Goal: Transaction & Acquisition: Book appointment/travel/reservation

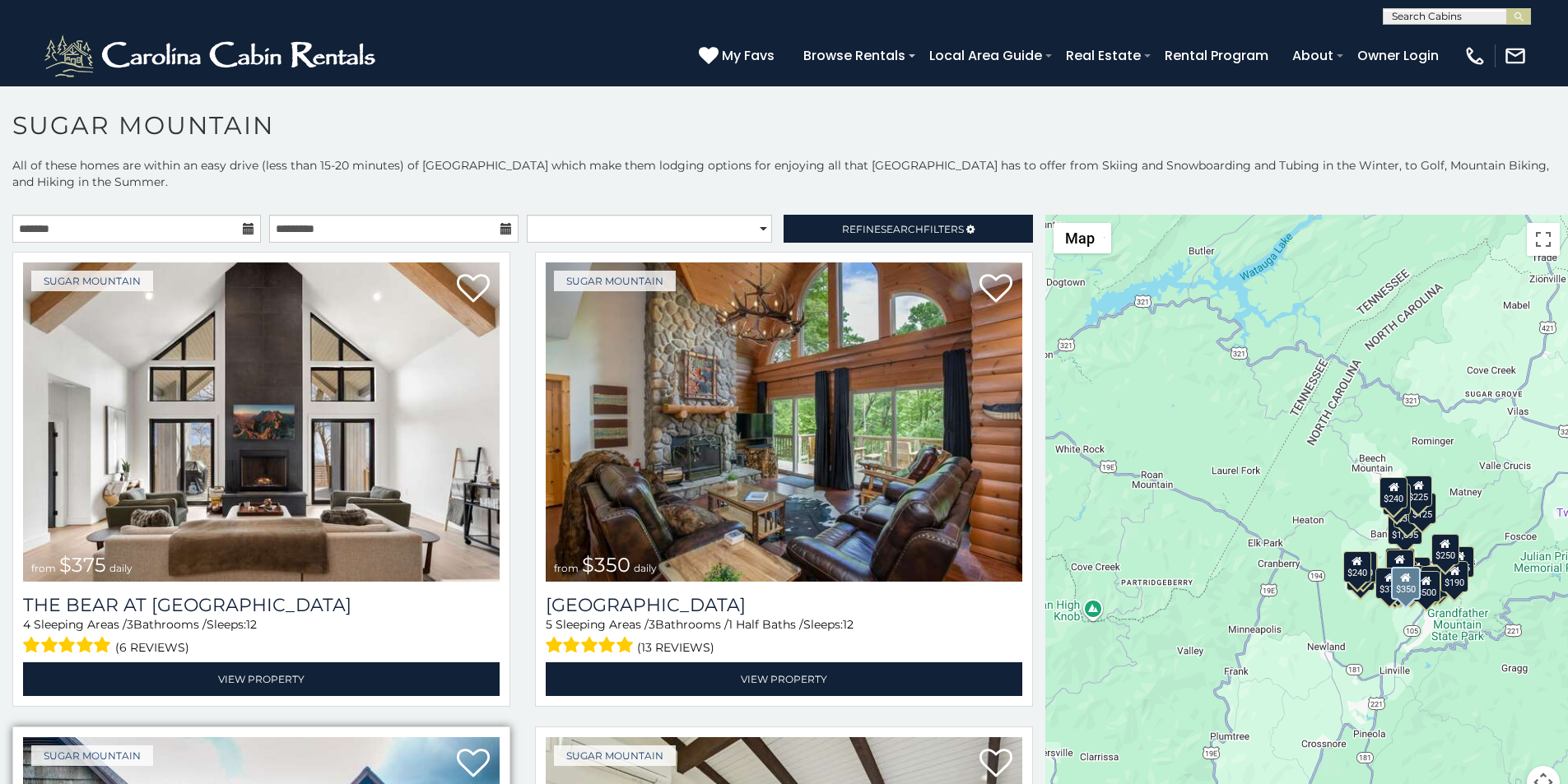
scroll to position [34, 0]
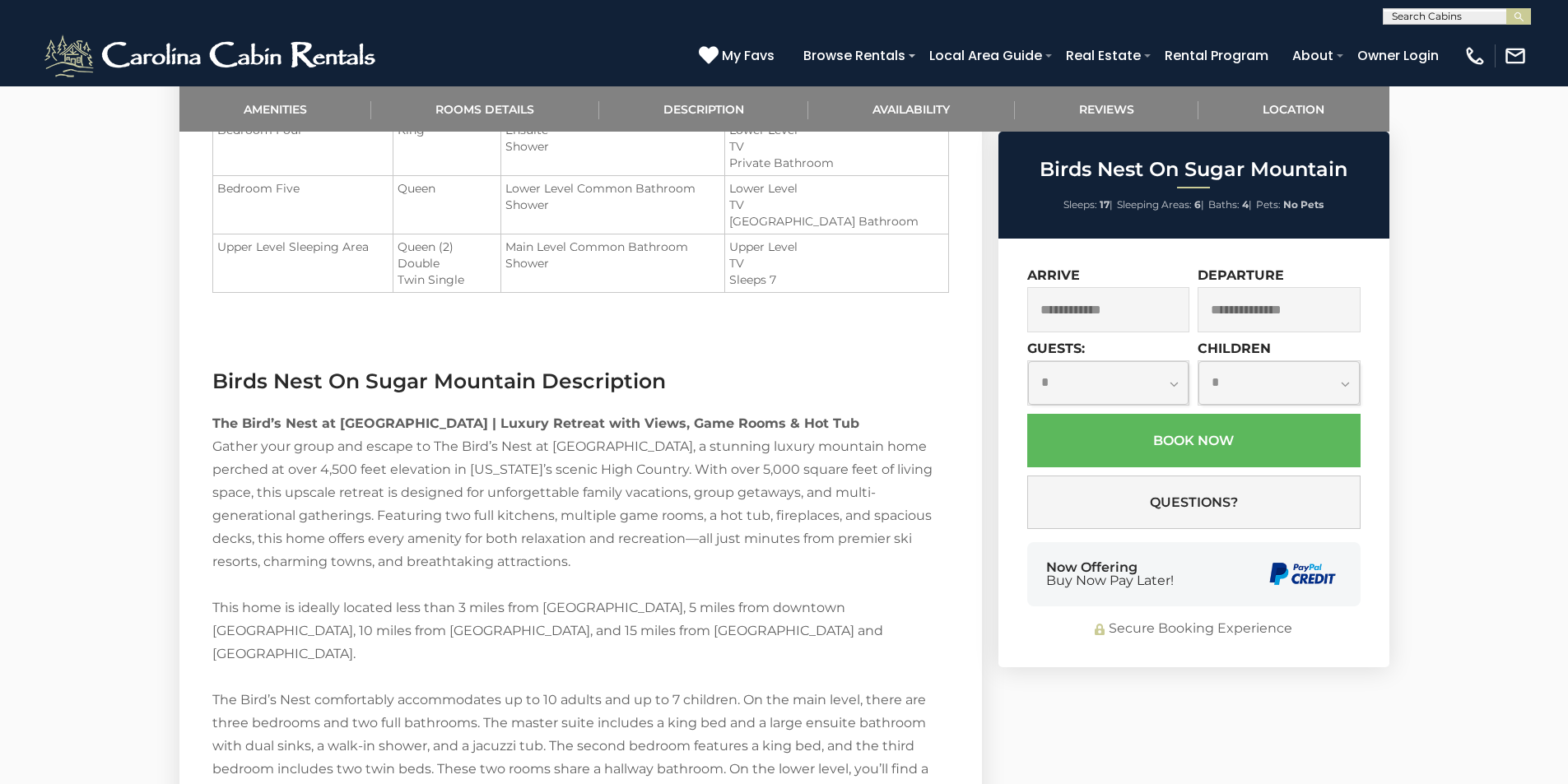
scroll to position [1815, 0]
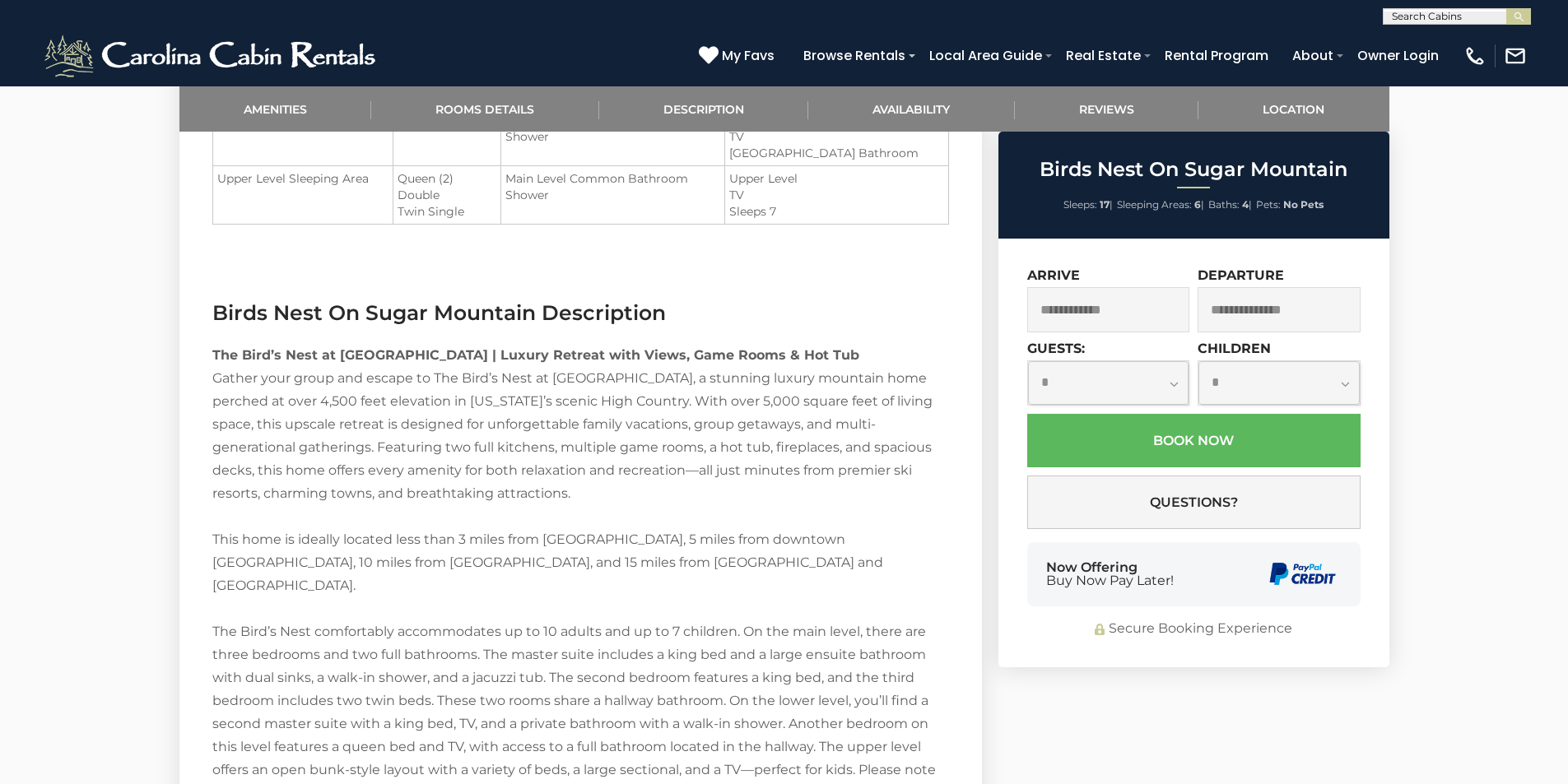
click at [1044, 552] on div "Now Offering Buy Now Pay Later!" at bounding box center [1194, 574] width 333 height 64
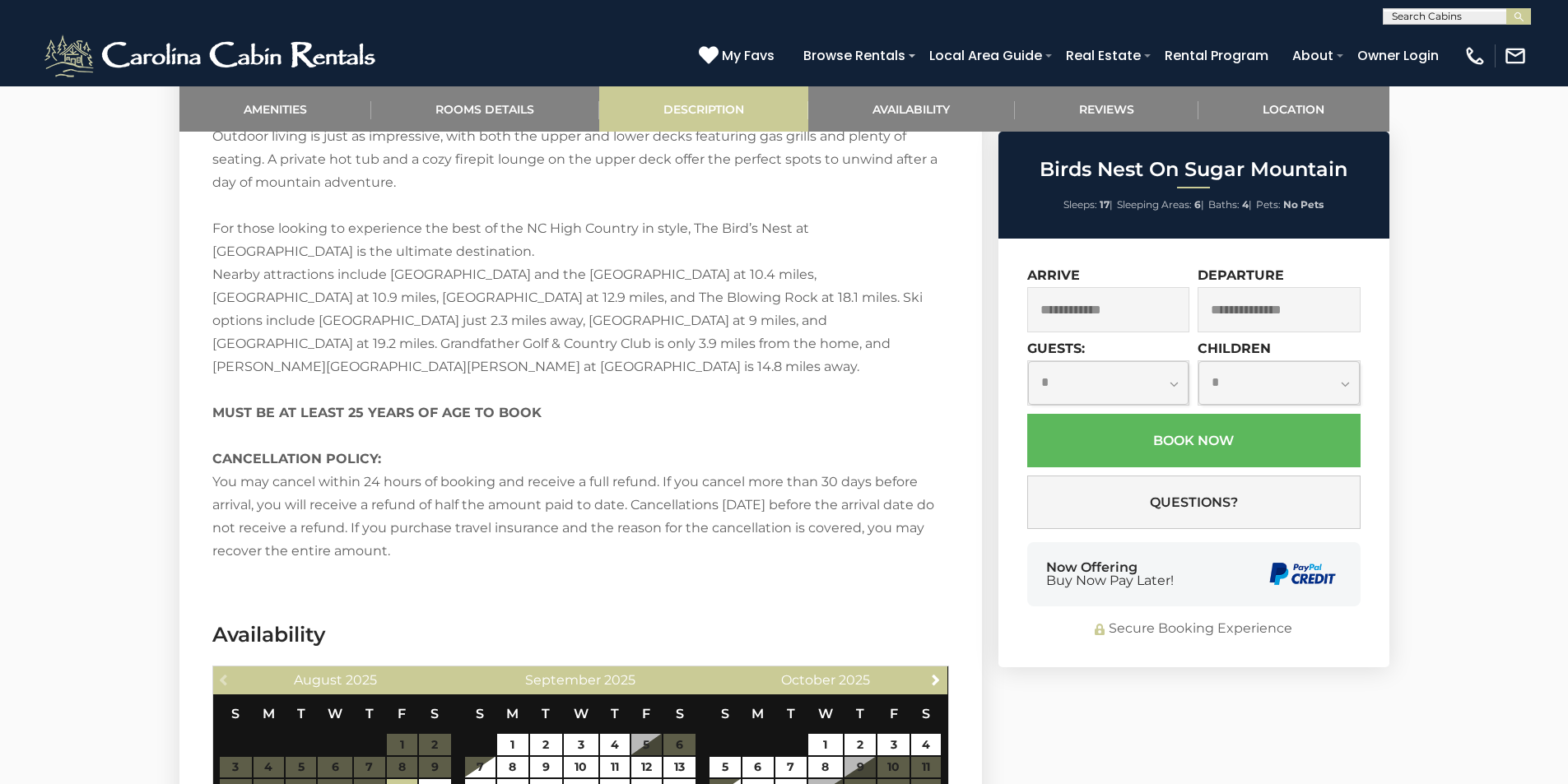
scroll to position [2957, 0]
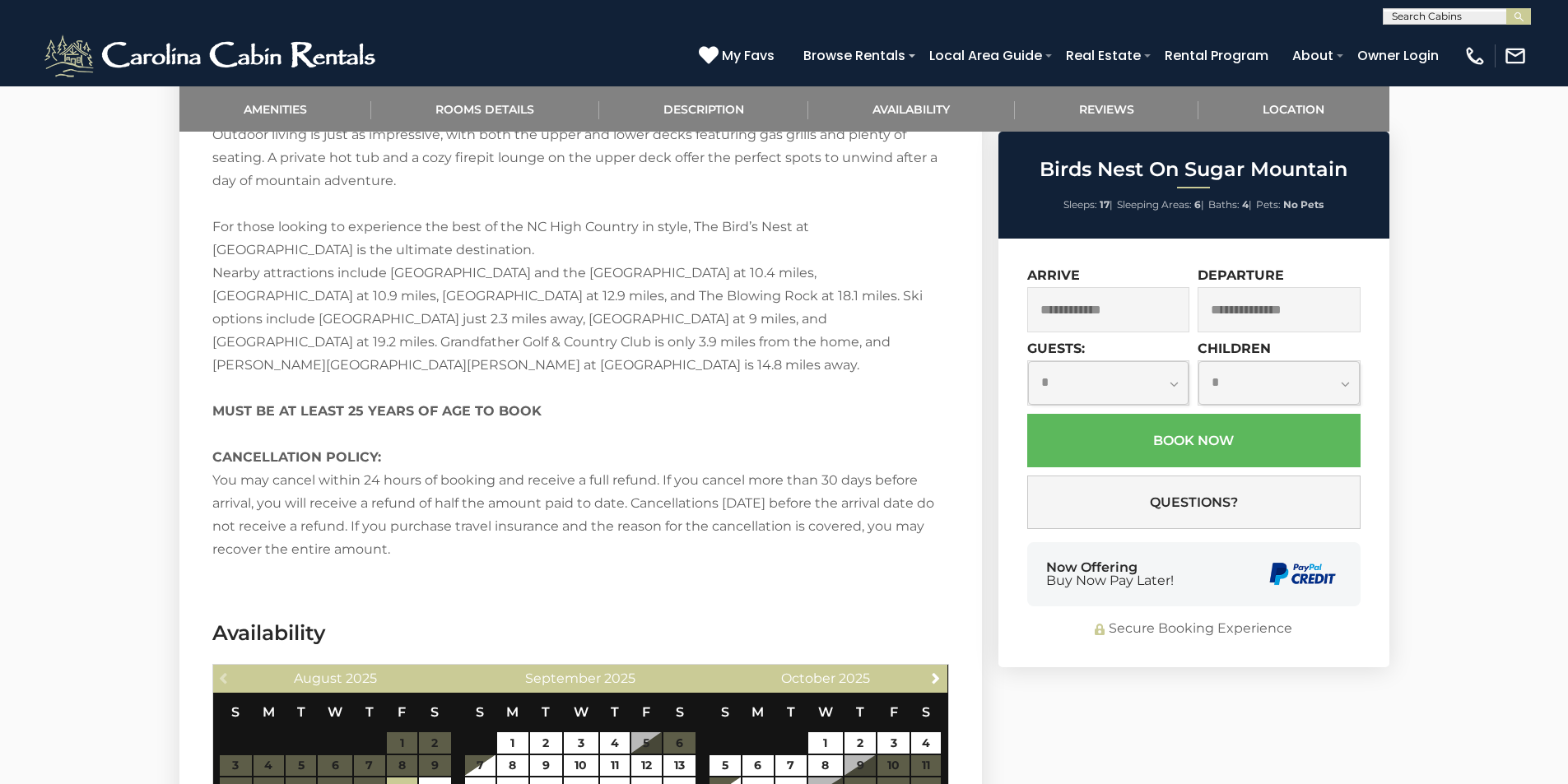
click at [1214, 586] on div "Now Offering Buy Now Pay Later!" at bounding box center [1194, 574] width 333 height 64
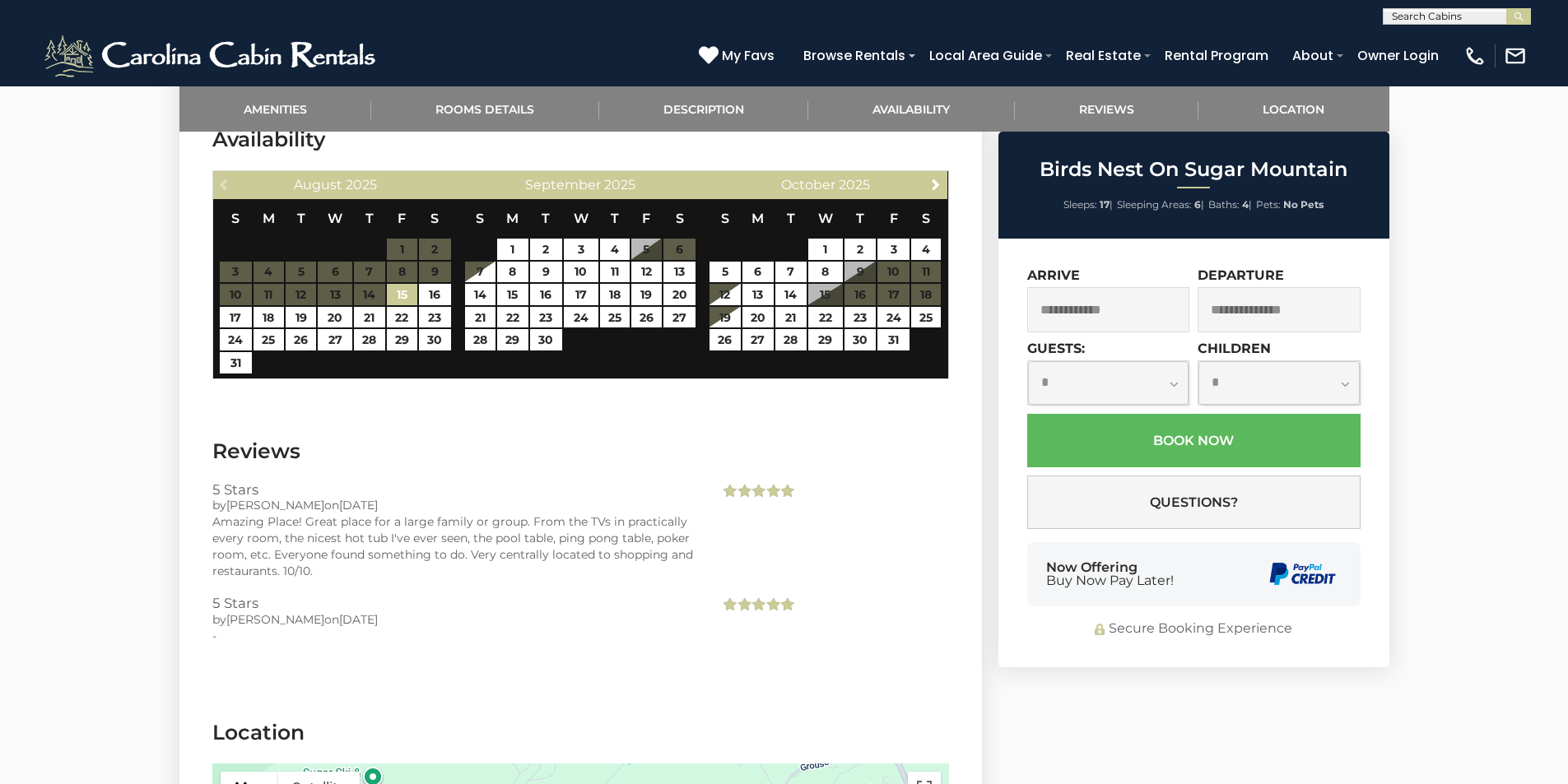
scroll to position [3483, 0]
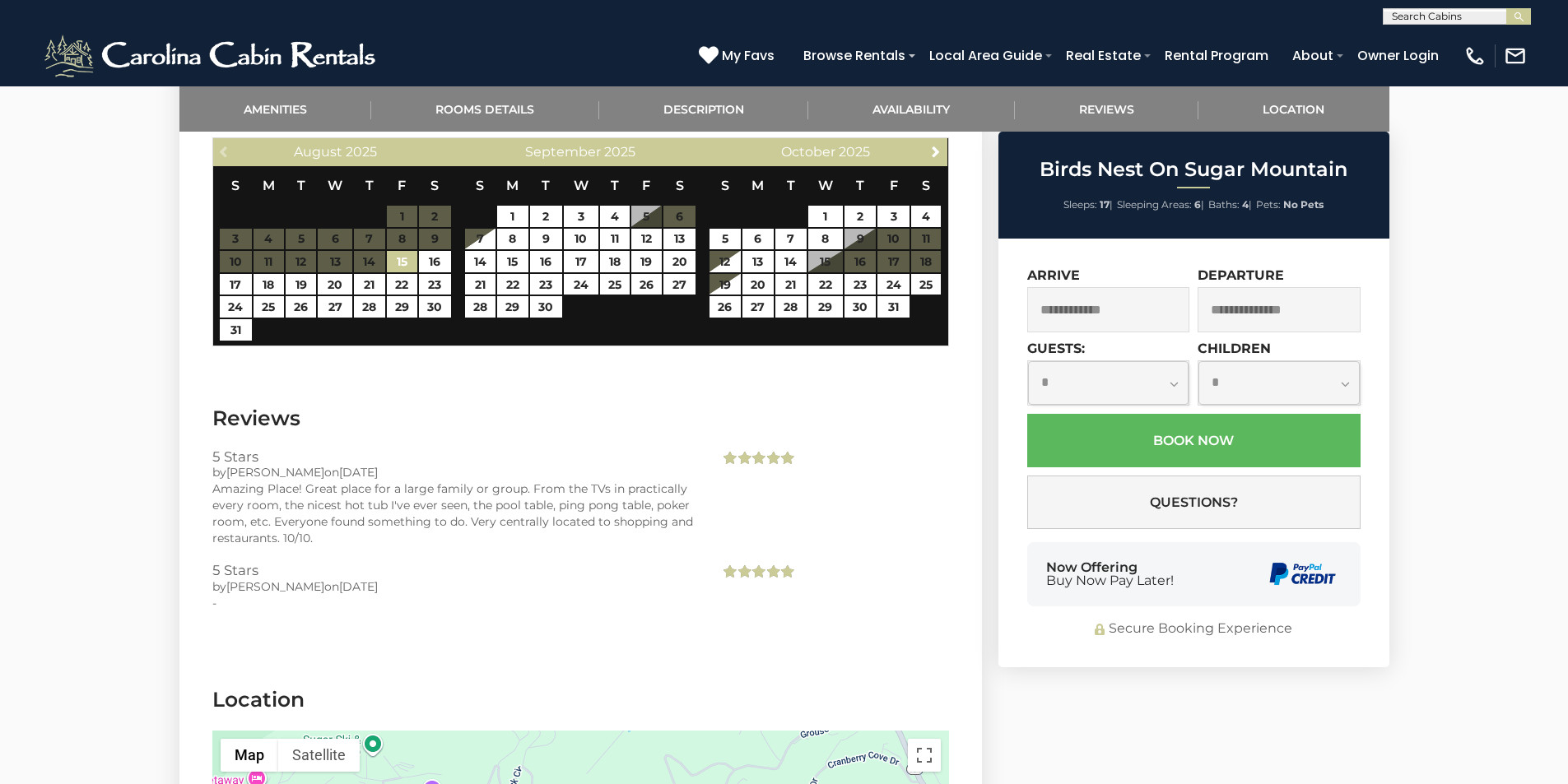
click at [956, 379] on section "Reviews 5 Stars by Sally on 07/23/2025 Amazing Place! Great place for a large f…" at bounding box center [580, 520] width 802 height 281
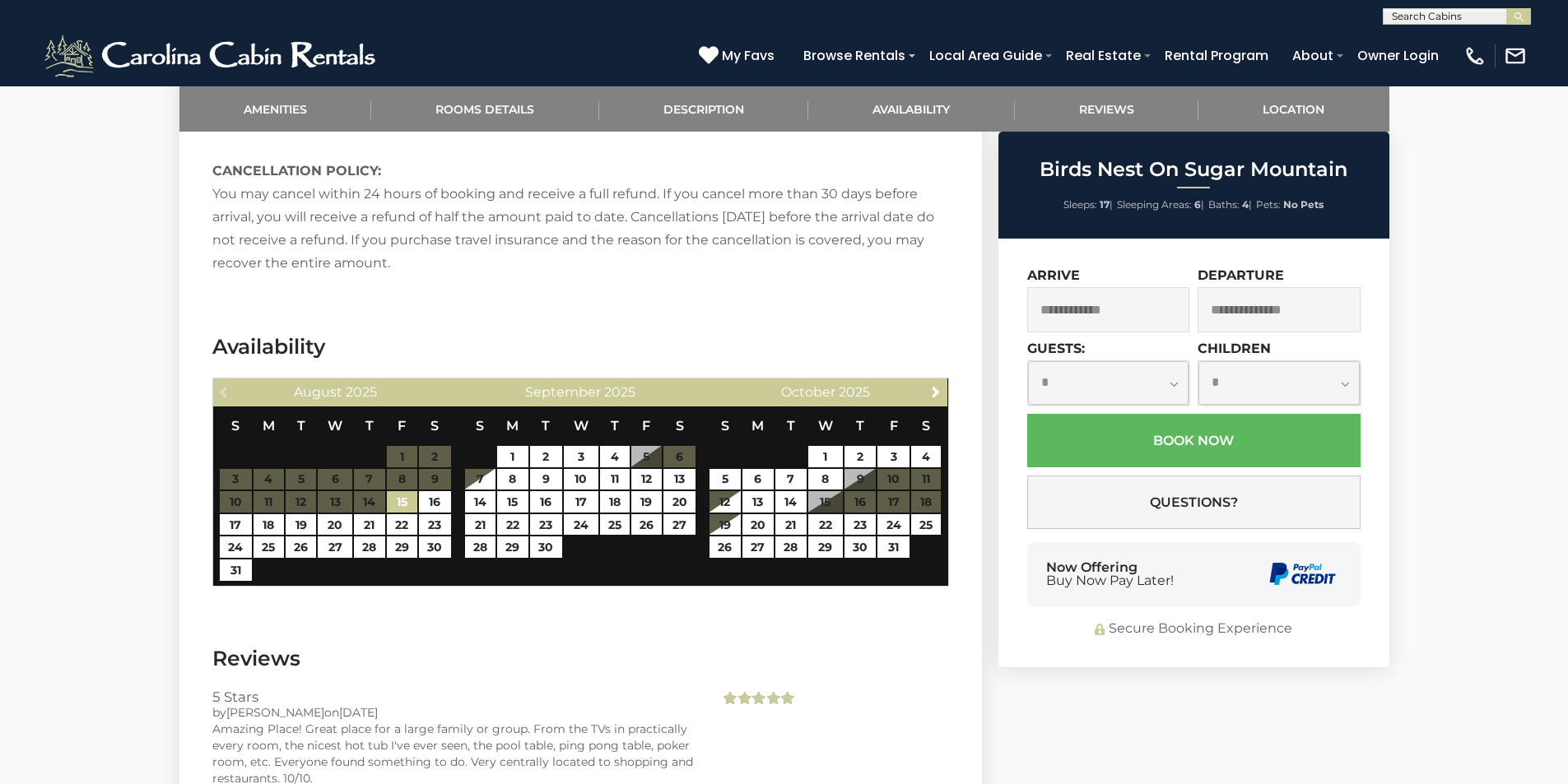
scroll to position [3072, 0]
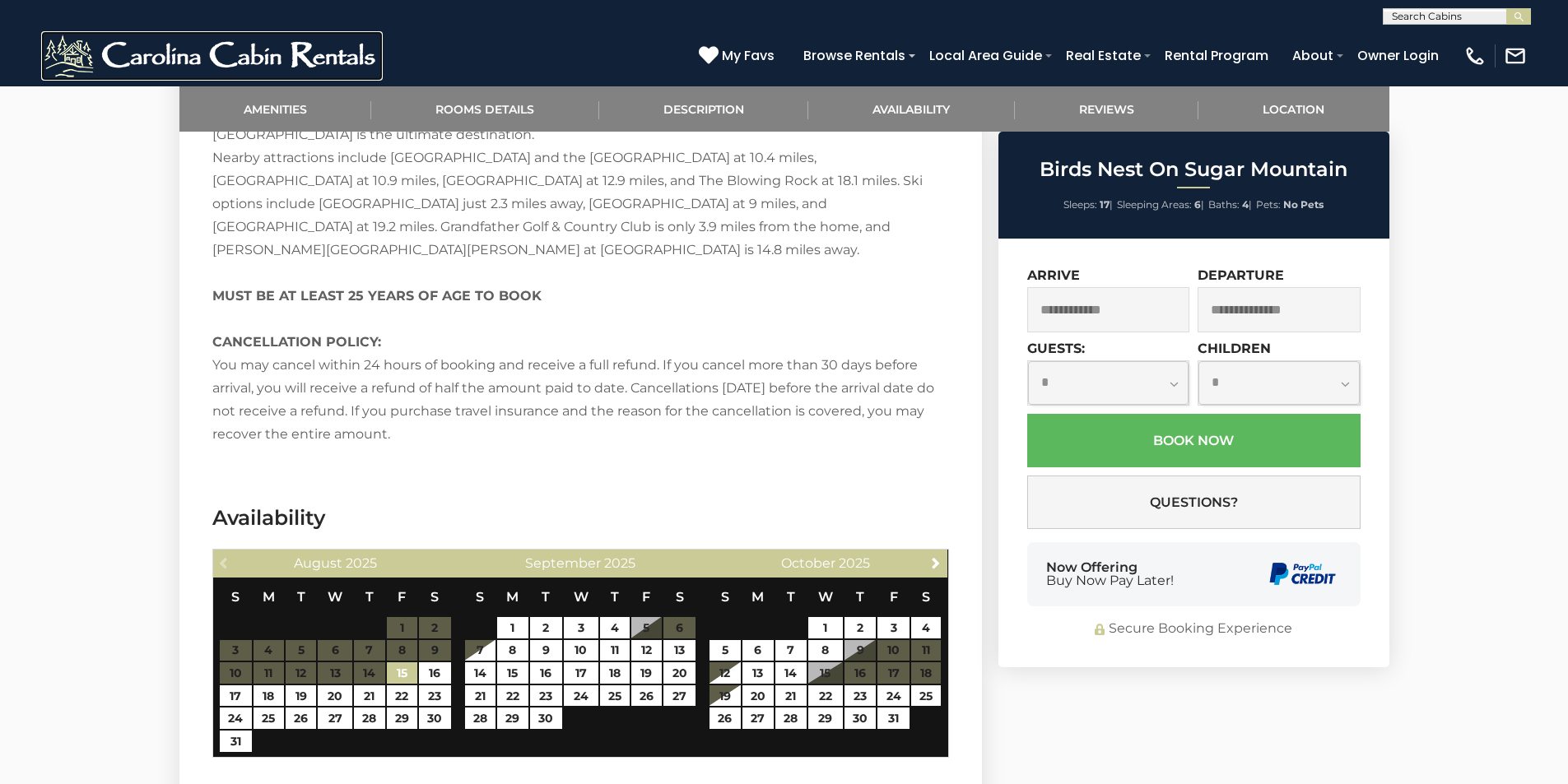
click at [79, 68] on img at bounding box center [212, 56] width 342 height 50
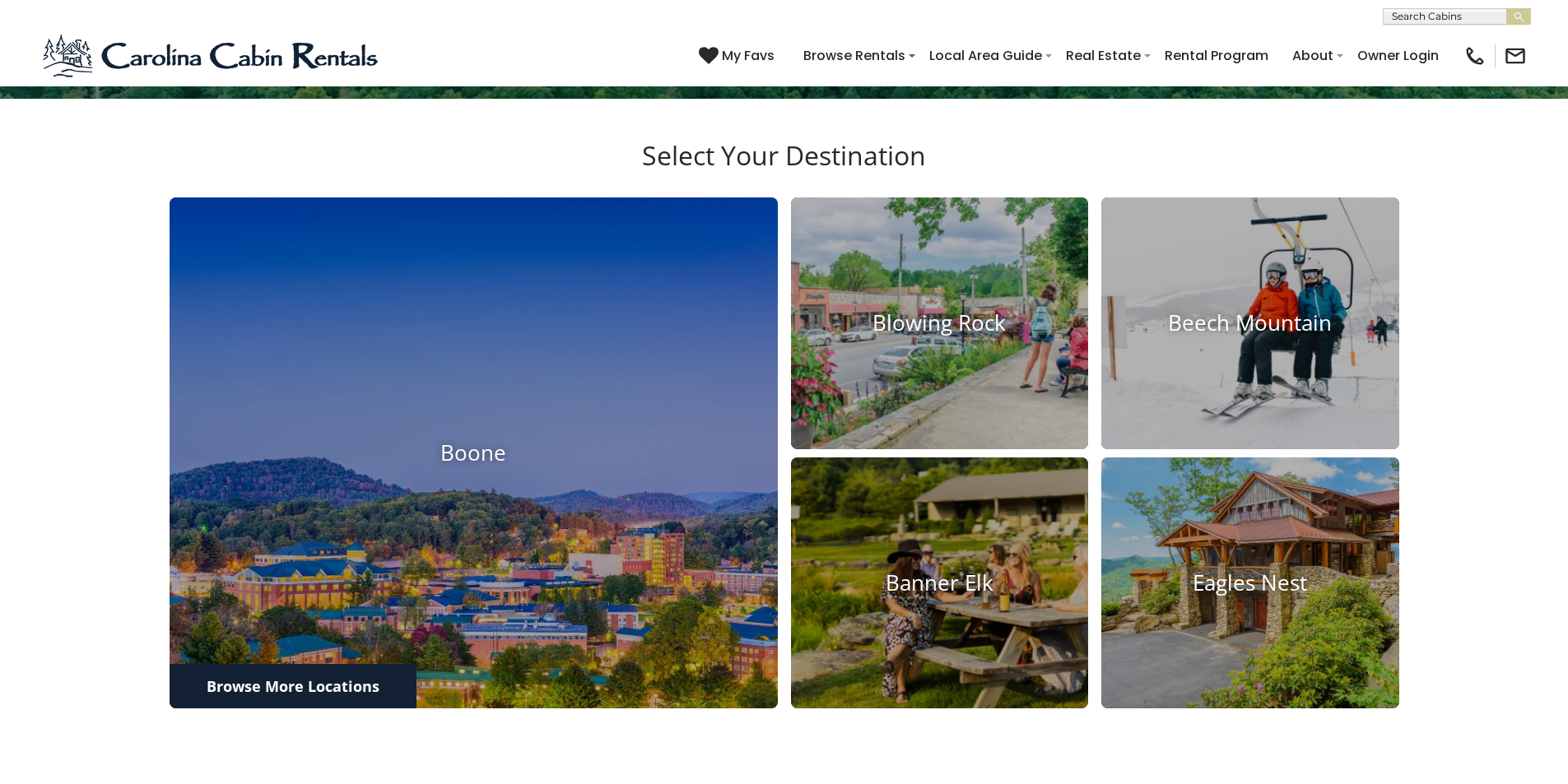
scroll to position [899, 0]
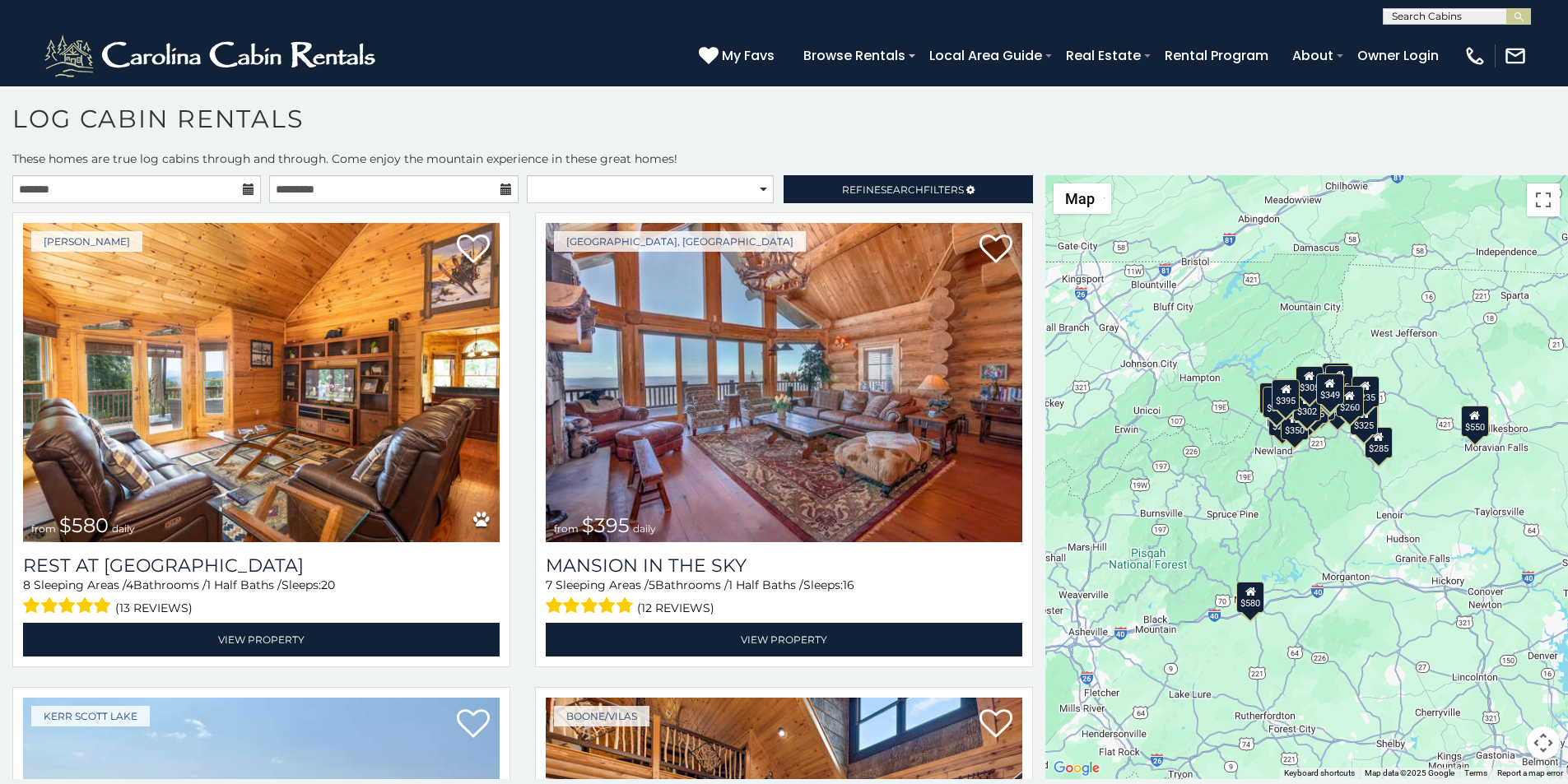
click at [1052, 780] on div "**********" at bounding box center [784, 468] width 1568 height 636
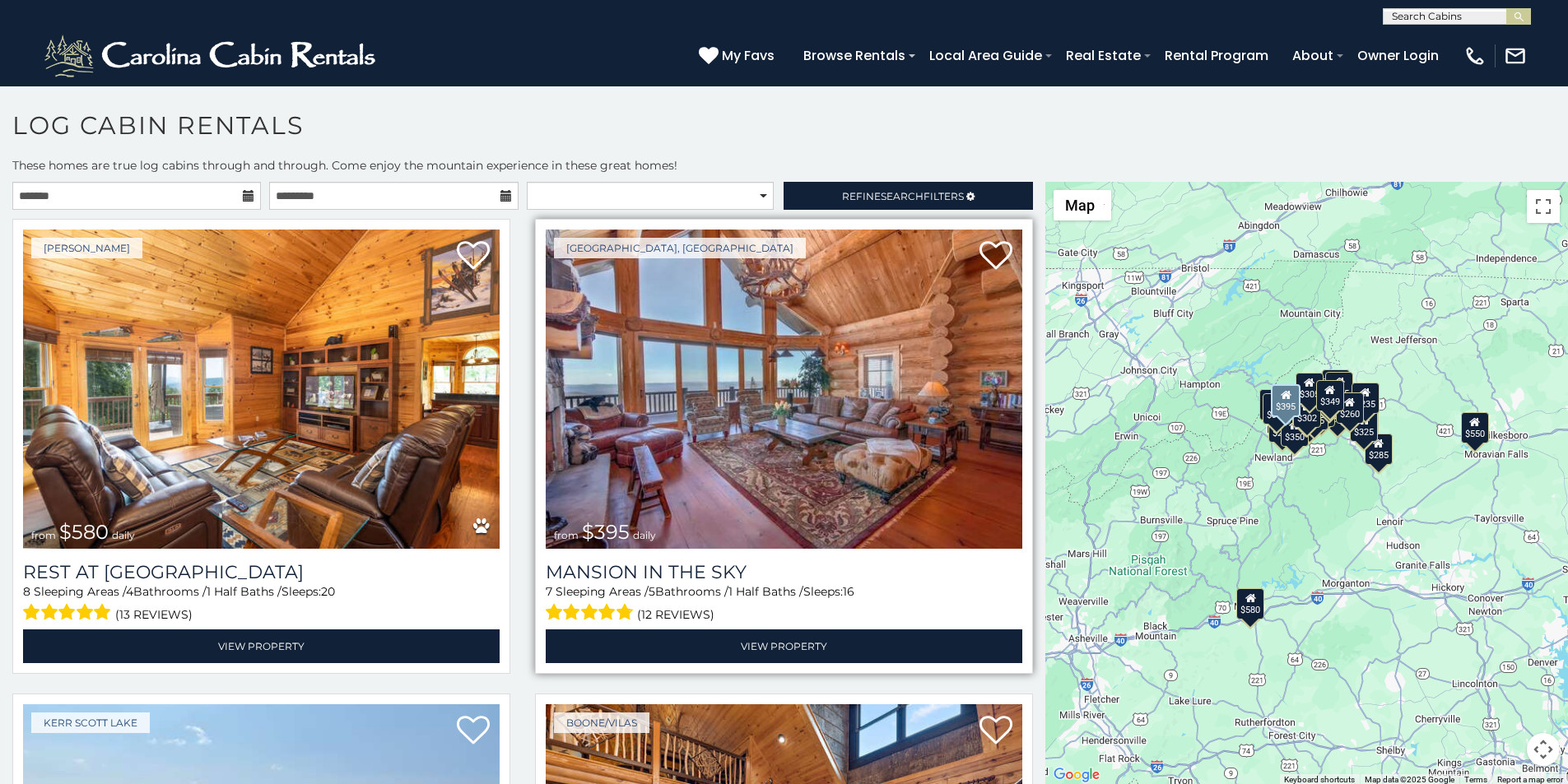
scroll to position [69, 0]
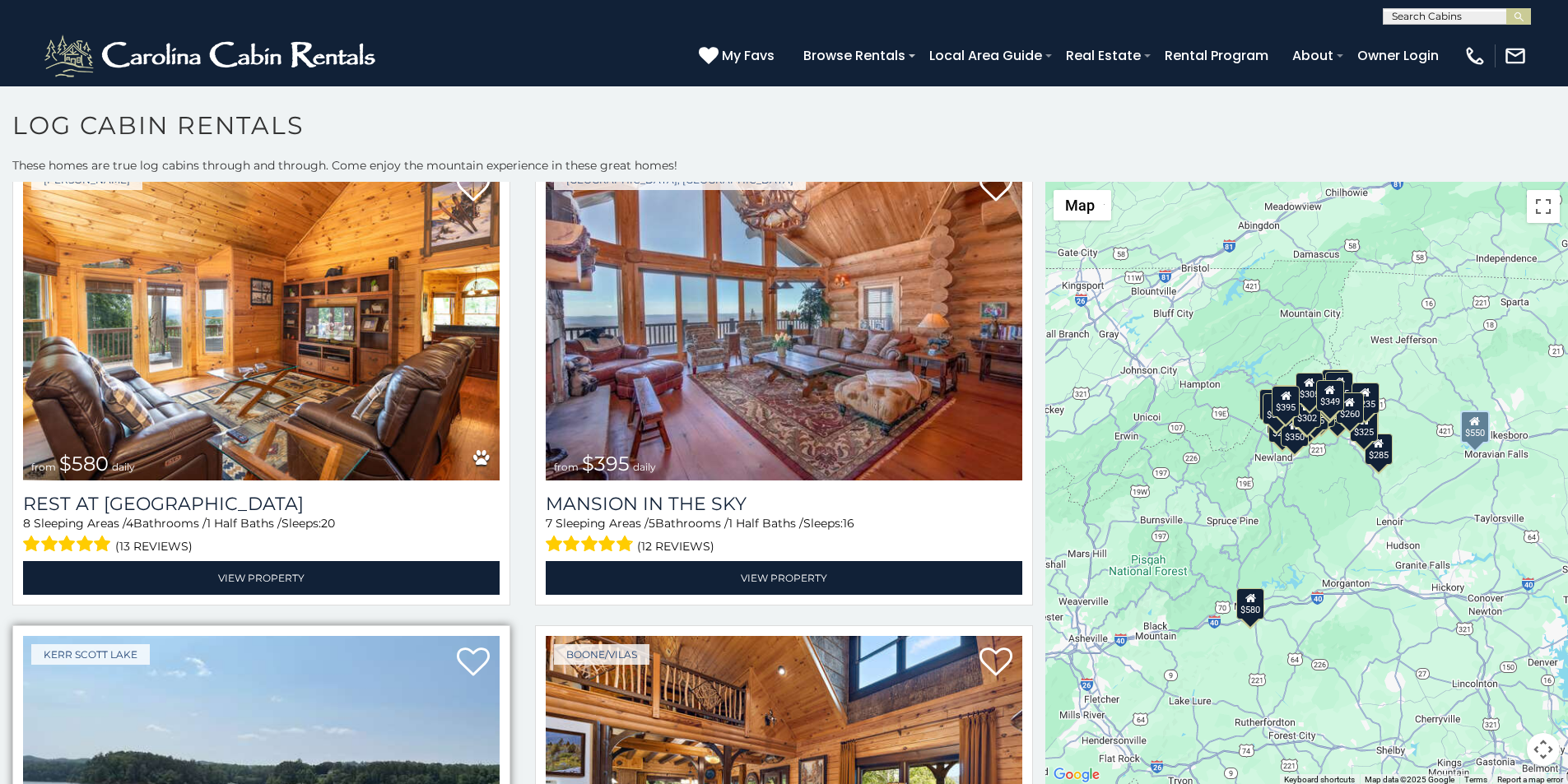
click at [70, 779] on img at bounding box center [261, 795] width 476 height 319
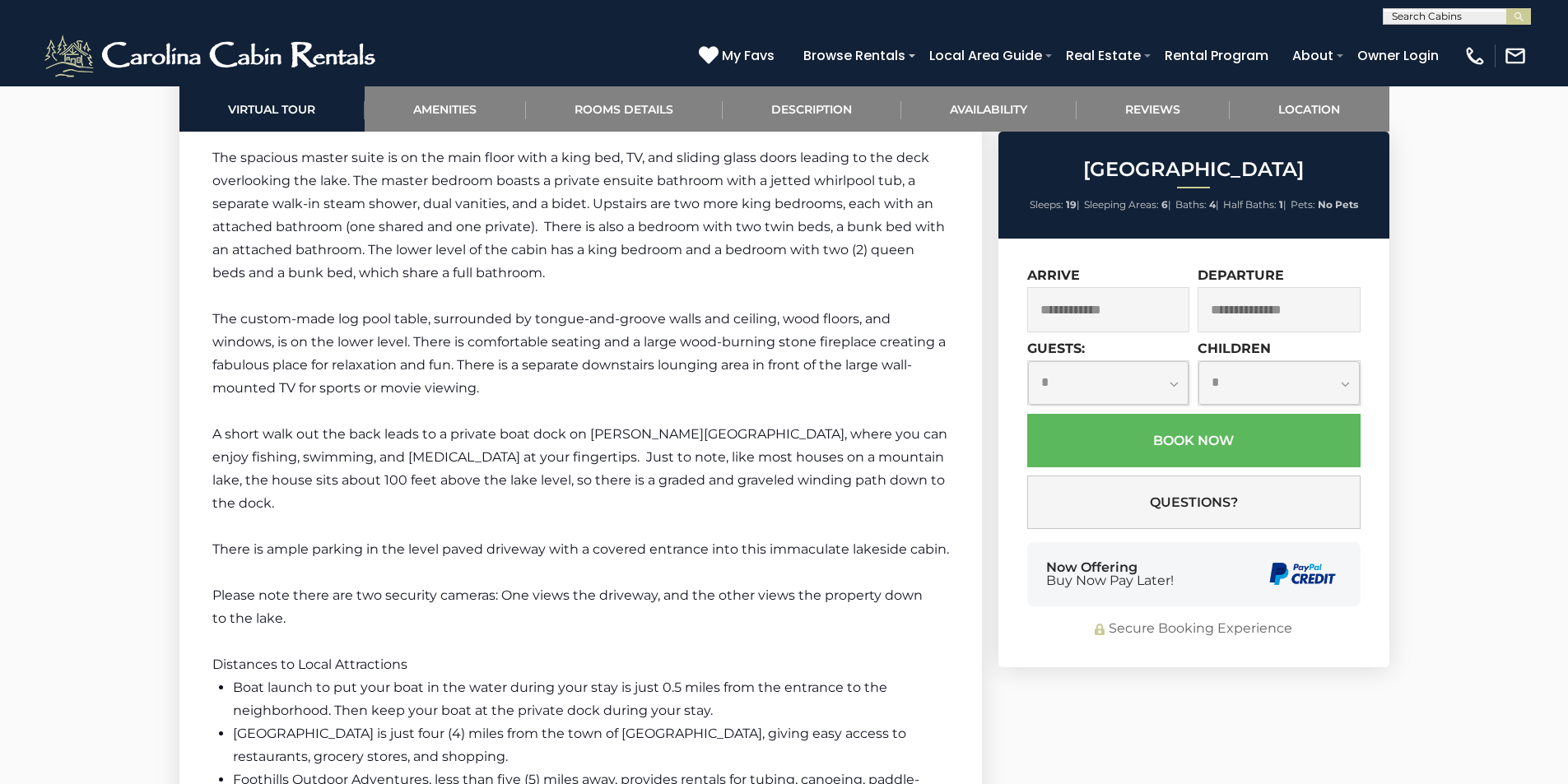
scroll to position [3504, 0]
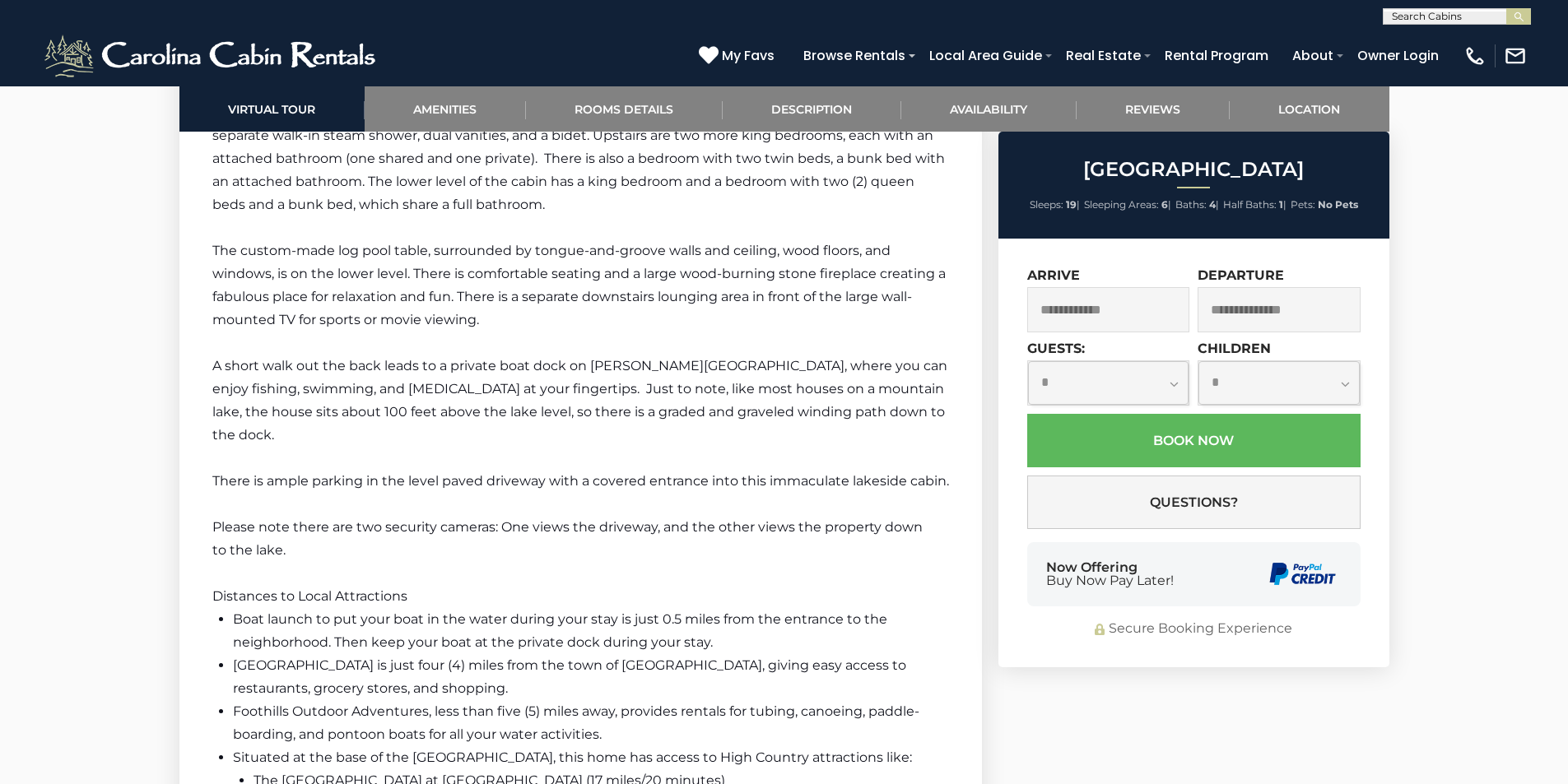
click at [1044, 587] on div "Now Offering Buy Now Pay Later!" at bounding box center [1194, 574] width 333 height 64
click at [602, 470] on p "There is ample parking in the level paved driveway with a covered entrance into…" at bounding box center [580, 516] width 736 height 92
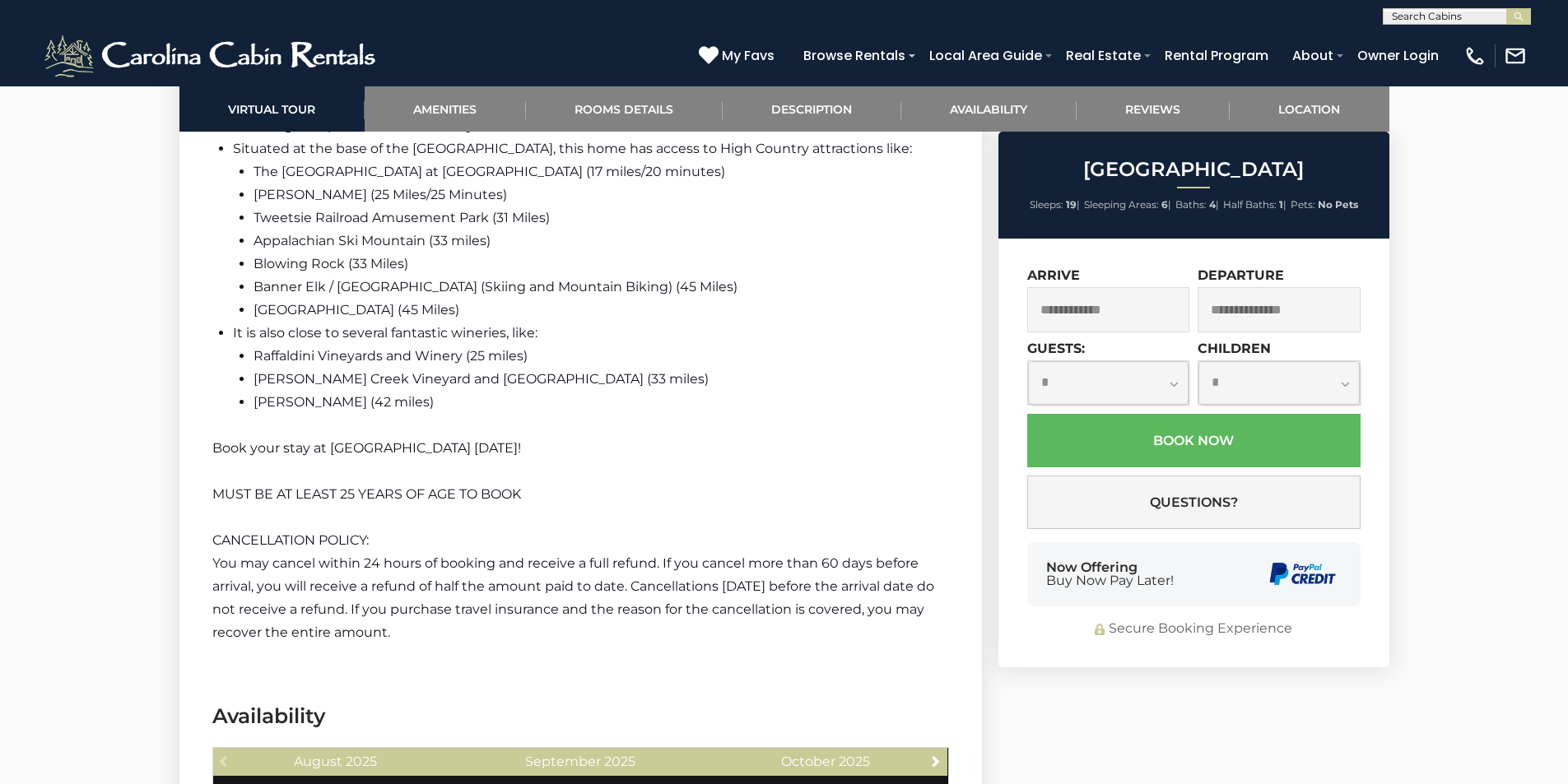
scroll to position [4190, 0]
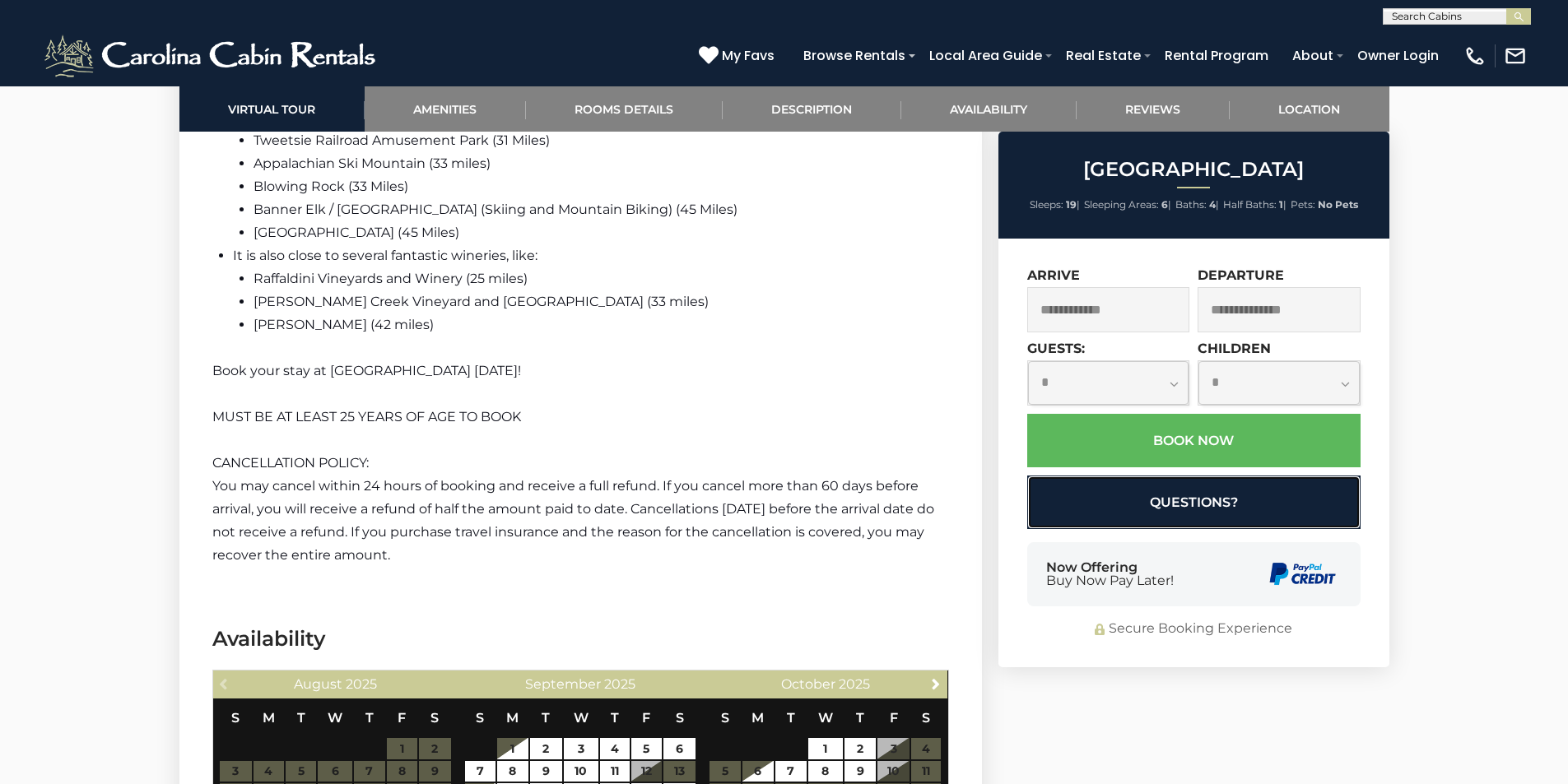
click at [1215, 483] on button "Questions?" at bounding box center [1194, 502] width 333 height 53
select select "*"
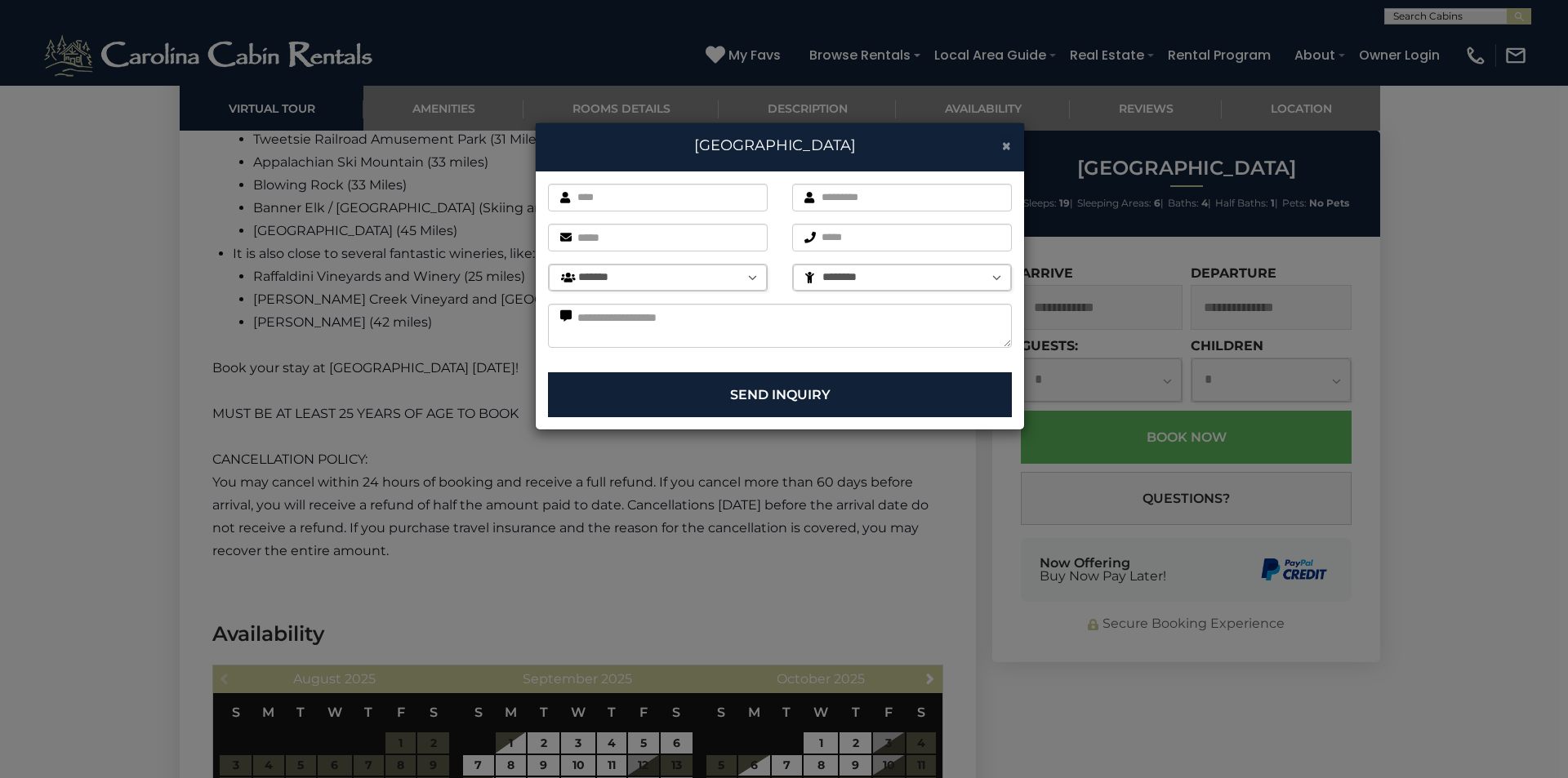
click at [1003, 147] on span "×" at bounding box center [1007, 146] width 10 height 20
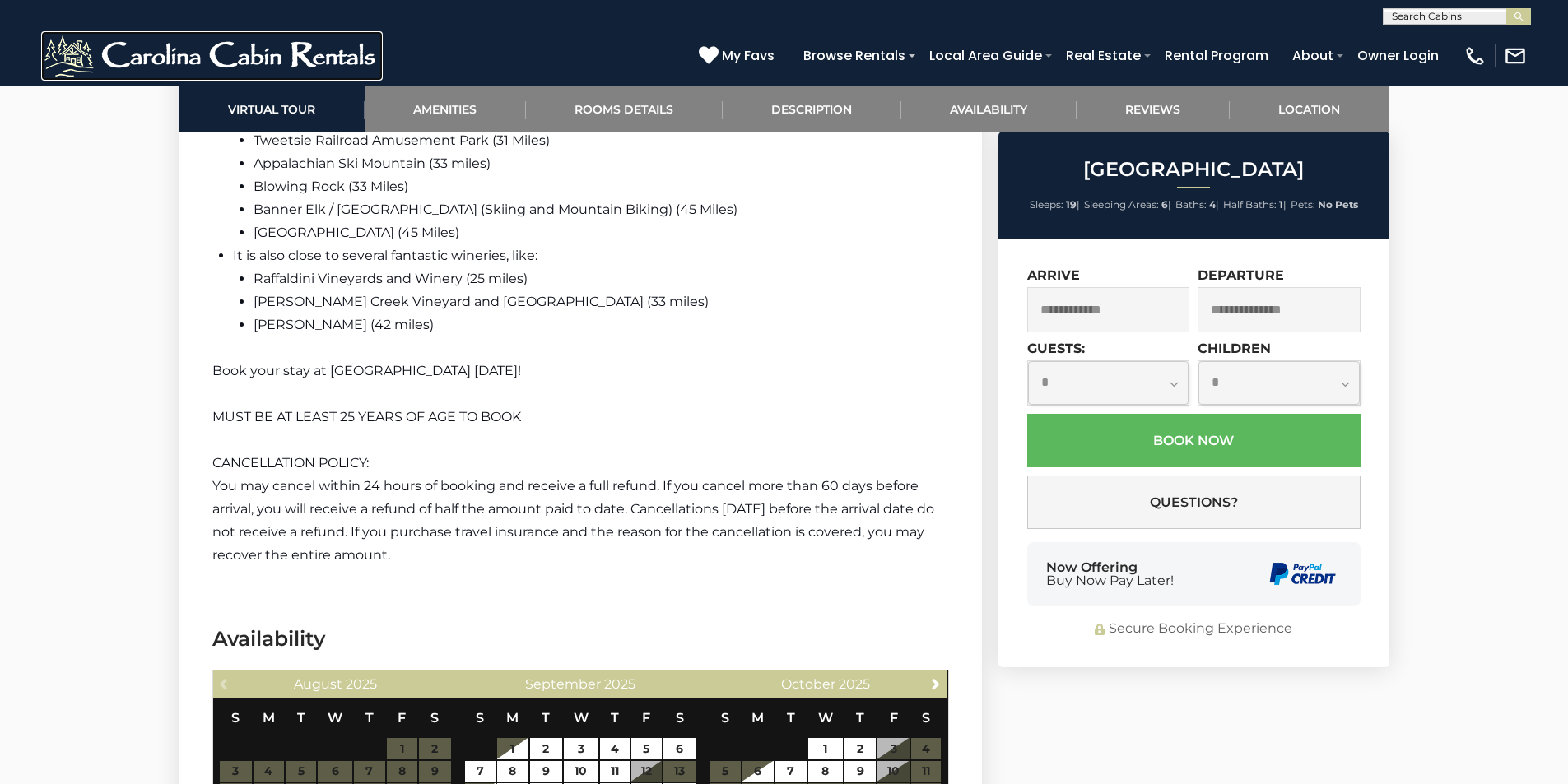
click at [69, 42] on img at bounding box center [212, 56] width 342 height 50
